Goal: Transaction & Acquisition: Purchase product/service

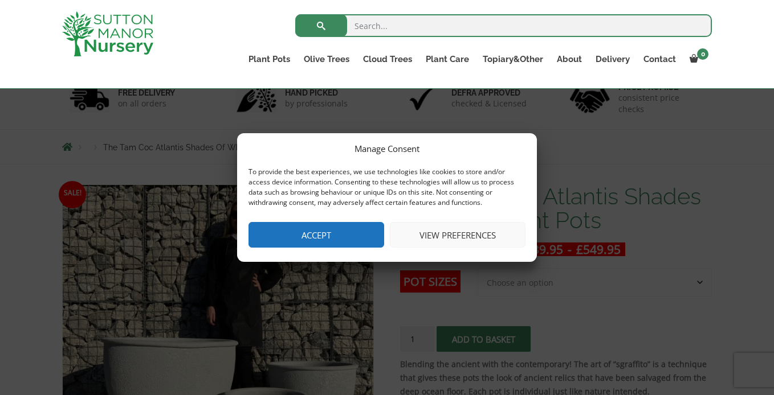
scroll to position [79, 0]
click at [299, 245] on button "Accept" at bounding box center [316, 235] width 136 height 26
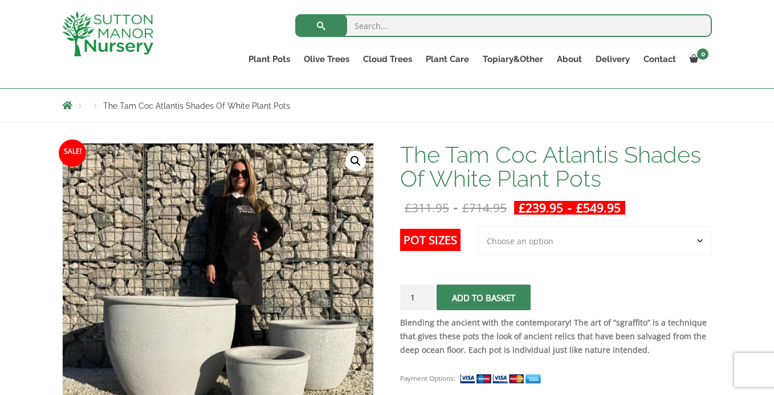
scroll to position [54, 0]
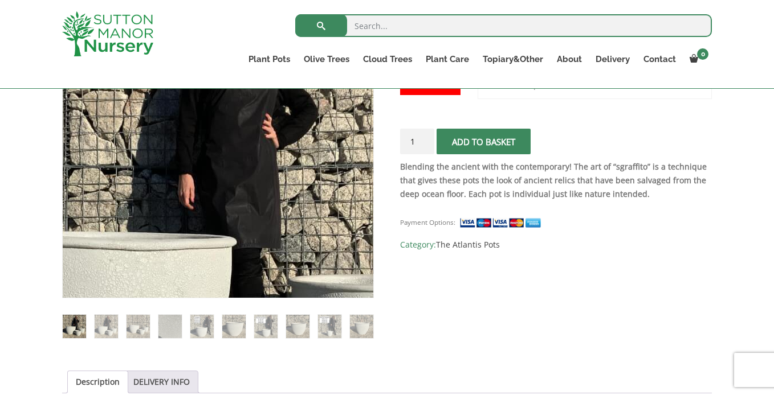
scroll to position [277, 0]
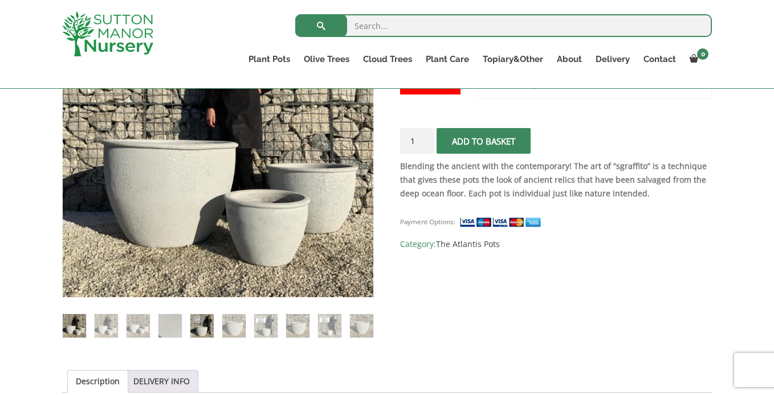
click at [206, 324] on img at bounding box center [201, 325] width 23 height 23
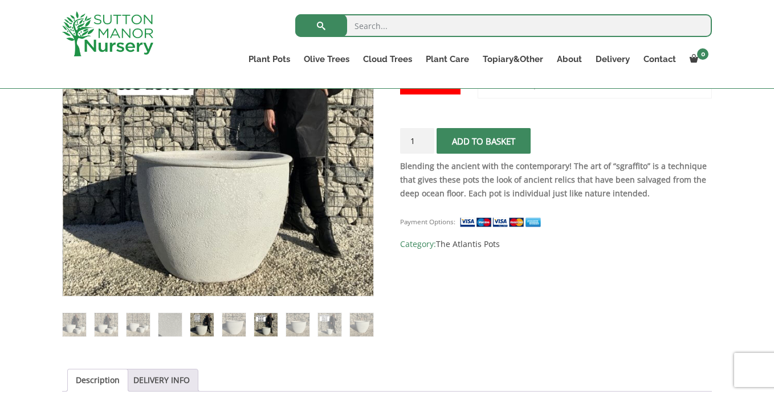
click at [267, 327] on img at bounding box center [265, 324] width 23 height 23
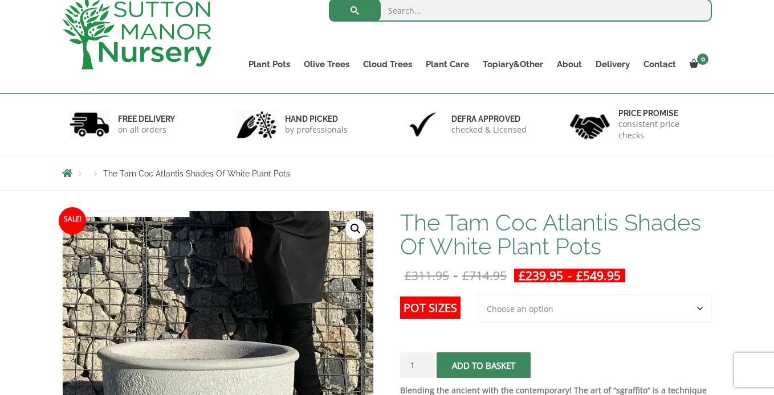
scroll to position [0, 0]
